Goal: Transaction & Acquisition: Download file/media

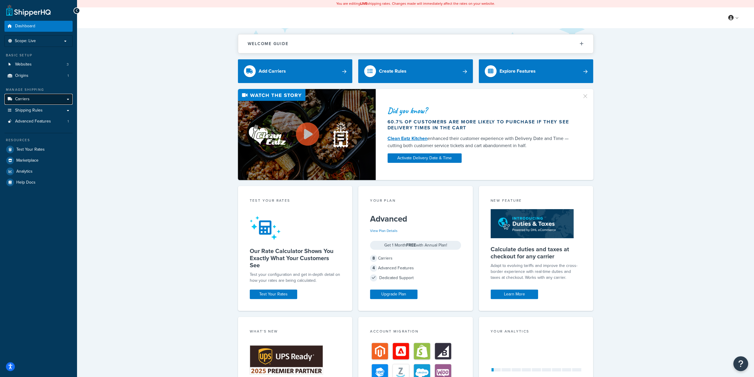
click at [59, 101] on link "Carriers" at bounding box center [38, 99] width 68 height 11
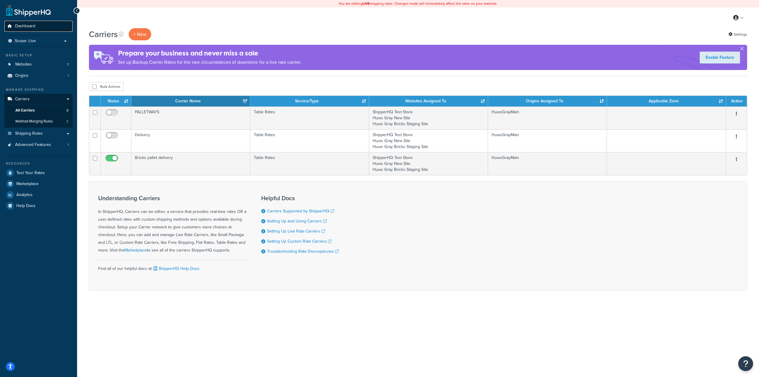
click at [27, 26] on span "Dashboard" at bounding box center [25, 26] width 20 height 5
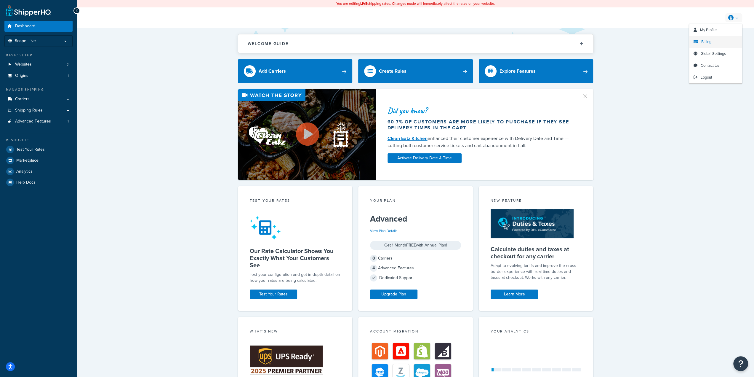
click at [707, 41] on span "Billing" at bounding box center [707, 42] width 10 height 6
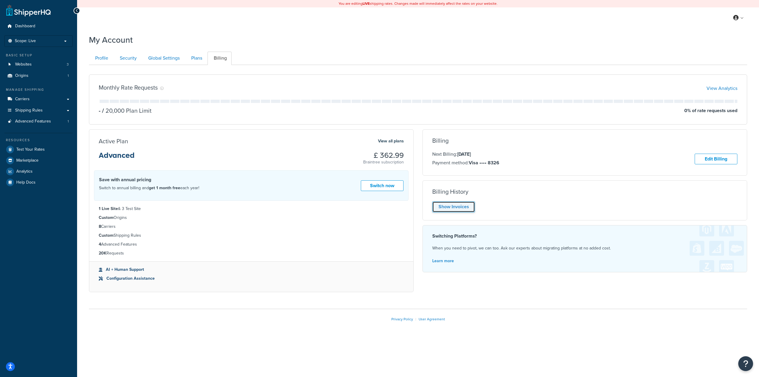
click at [460, 208] on link "Show Invoices" at bounding box center [453, 206] width 43 height 11
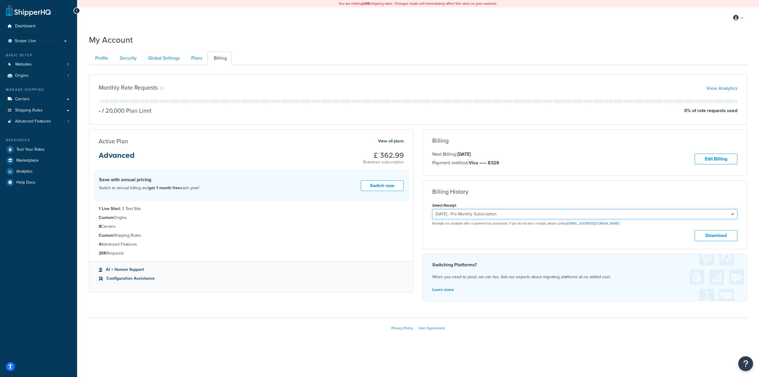
click at [645, 213] on select "September 9, 2025 - Pro Monthly Subscription August 9, 2025 - Pro Monthly Subsc…" at bounding box center [584, 214] width 305 height 10
click at [432, 209] on select "September 9, 2025 - Pro Monthly Subscription August 9, 2025 - Pro Monthly Subsc…" at bounding box center [584, 214] width 305 height 10
click at [712, 233] on button "Download" at bounding box center [716, 235] width 43 height 11
click at [651, 212] on select "September 9, 2025 - Pro Monthly Subscription August 9, 2025 - Pro Monthly Subsc…" at bounding box center [584, 214] width 305 height 10
click at [492, 210] on select "September 9, 2025 - Pro Monthly Subscription August 9, 2025 - Pro Monthly Subsc…" at bounding box center [584, 214] width 305 height 10
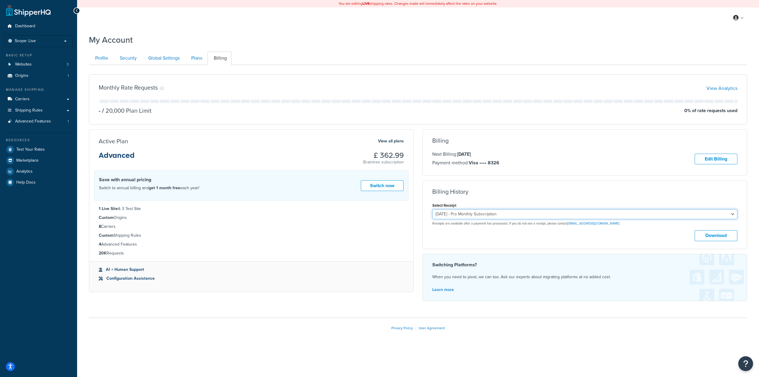
click at [432, 209] on select "September 9, 2025 - Pro Monthly Subscription August 9, 2025 - Pro Monthly Subsc…" at bounding box center [584, 214] width 305 height 10
click at [711, 237] on button "Download" at bounding box center [716, 235] width 43 height 11
click at [583, 211] on select "September 9, 2025 - Pro Monthly Subscription August 9, 2025 - Pro Monthly Subsc…" at bounding box center [584, 214] width 305 height 10
click at [432, 209] on select "September 9, 2025 - Pro Monthly Subscription August 9, 2025 - Pro Monthly Subsc…" at bounding box center [584, 214] width 305 height 10
click at [717, 235] on button "Download" at bounding box center [716, 235] width 43 height 11
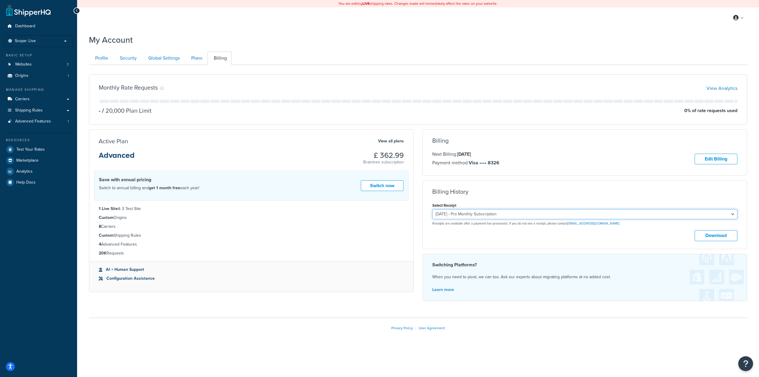
click at [556, 211] on select "September 9, 2025 - Pro Monthly Subscription August 9, 2025 - Pro Monthly Subsc…" at bounding box center [584, 214] width 305 height 10
select select "p7fppymg"
click at [432, 209] on select "September 9, 2025 - Pro Monthly Subscription August 9, 2025 - Pro Monthly Subsc…" at bounding box center [584, 214] width 305 height 10
click at [719, 237] on button "Download" at bounding box center [716, 235] width 43 height 11
